Goal: Transaction & Acquisition: Download file/media

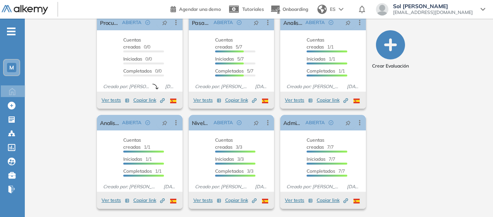
scroll to position [112, 0]
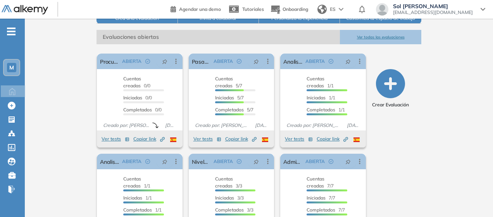
click at [408, 35] on button "Ver todas las evaluaciones" at bounding box center [380, 37] width 81 height 14
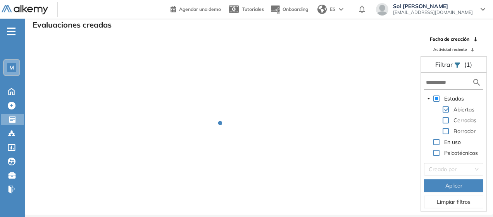
scroll to position [19, 0]
click at [453, 49] on span "Actividad reciente" at bounding box center [449, 49] width 33 height 6
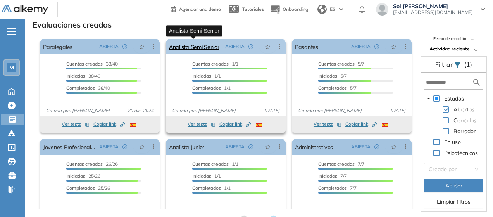
click at [198, 45] on link "Analista Semi Senior" at bounding box center [194, 46] width 50 height 15
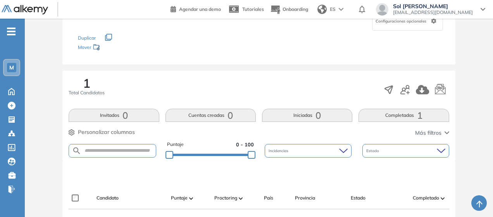
click at [406, 112] on button "Completadas 1" at bounding box center [403, 114] width 90 height 13
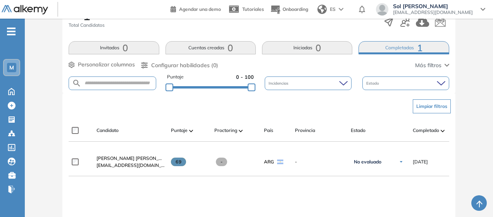
scroll to position [153, 0]
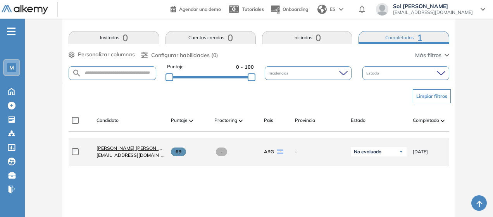
click at [125, 149] on span "[PERSON_NAME] [PERSON_NAME]" at bounding box center [134, 148] width 77 height 6
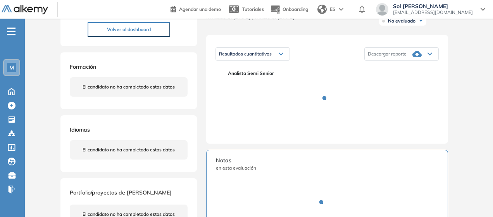
scroll to position [116, 0]
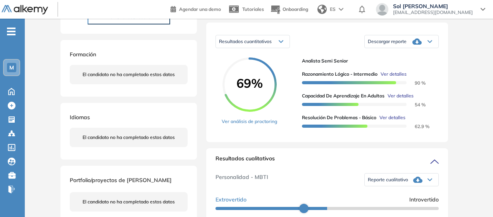
click at [415, 45] on icon at bounding box center [416, 41] width 9 height 6
click at [412, 53] on li "Descargar informe completo" at bounding box center [396, 50] width 57 height 8
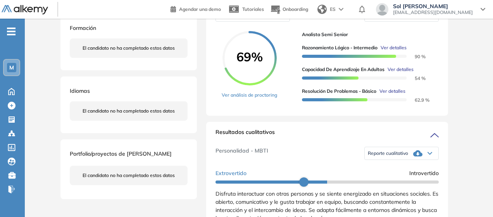
scroll to position [155, 0]
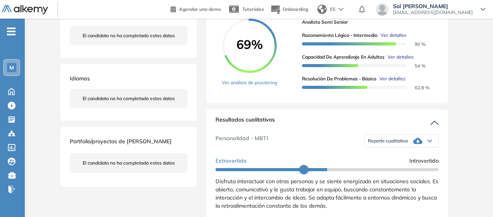
click at [400, 144] on span "Reporte cualitativo" at bounding box center [388, 141] width 40 height 6
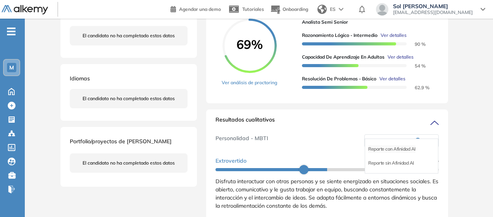
click at [401, 153] on li "Reporte con Afinidad AI" at bounding box center [391, 149] width 47 height 8
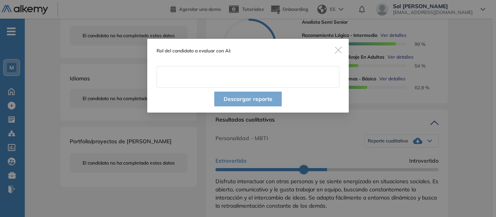
click at [240, 84] on input "text" at bounding box center [248, 77] width 183 height 22
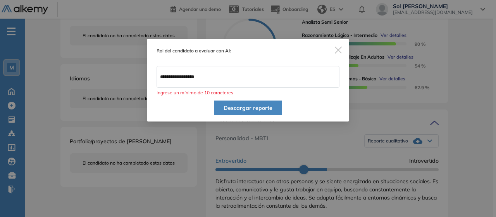
type input "*********"
click at [256, 105] on button "Descargar reporte" at bounding box center [247, 107] width 67 height 15
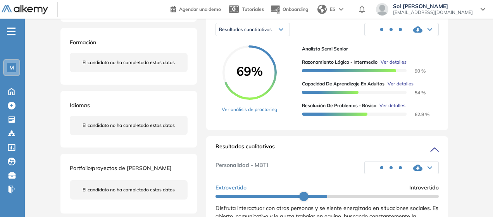
scroll to position [116, 0]
